Goal: Navigation & Orientation: Find specific page/section

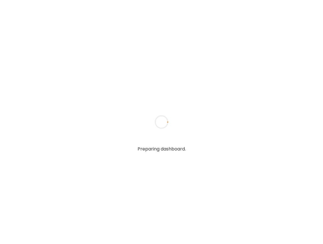
type input "**********"
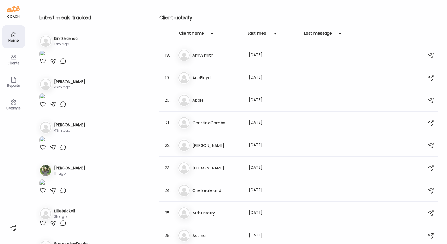
scroll to position [610, 0]
type input "**********"
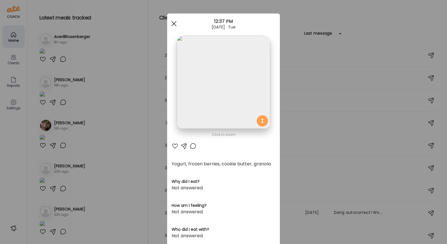
click at [177, 22] on div at bounding box center [173, 23] width 11 height 11
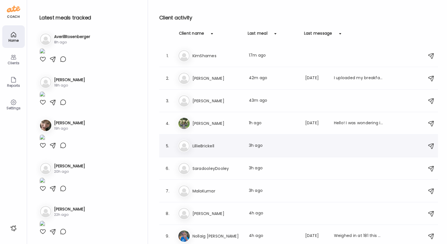
scroll to position [45, 0]
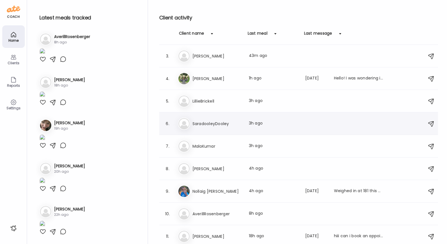
click at [225, 121] on h3 "SaradooleyDooley" at bounding box center [218, 123] width 50 height 7
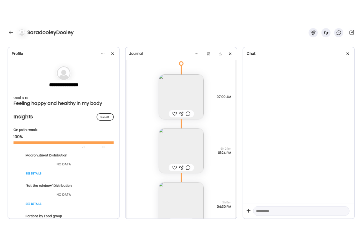
scroll to position [0, 0]
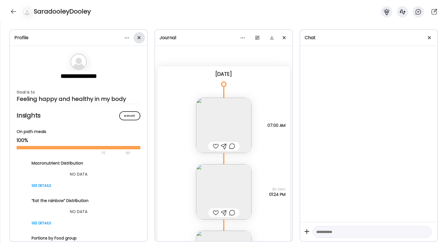
click at [139, 35] on div at bounding box center [139, 37] width 11 height 11
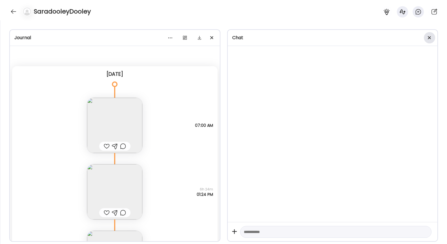
click at [323, 37] on div at bounding box center [429, 37] width 11 height 11
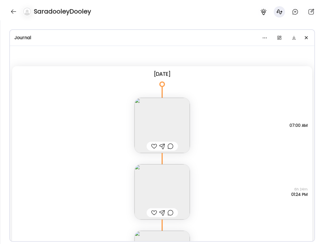
click at [169, 136] on img at bounding box center [161, 125] width 55 height 55
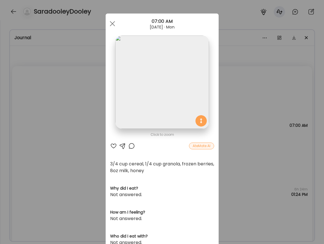
click at [250, 109] on div "Ate Coach Dashboard Wahoo! It’s official Take a moment to set up your Coach Pro…" at bounding box center [162, 122] width 324 height 244
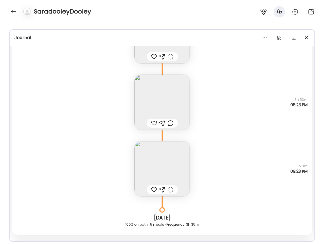
scroll to position [202, 0]
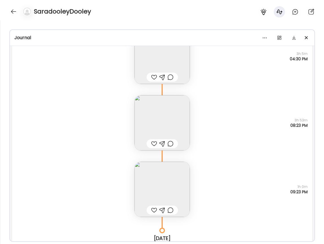
click at [169, 111] on img at bounding box center [161, 122] width 55 height 55
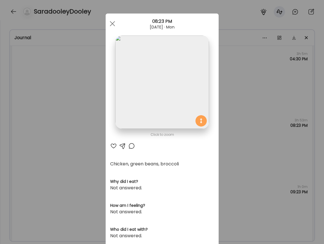
click at [240, 98] on div "Ate Coach Dashboard Wahoo! It’s official Take a moment to set up your Coach Pro…" at bounding box center [162, 122] width 324 height 244
